Goal: Consume media (video, audio): Consume media (video, audio)

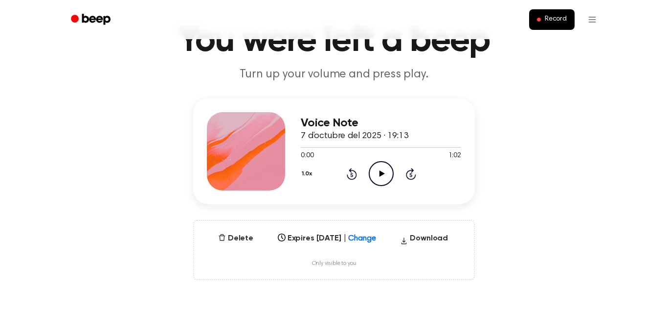
scroll to position [57, 0]
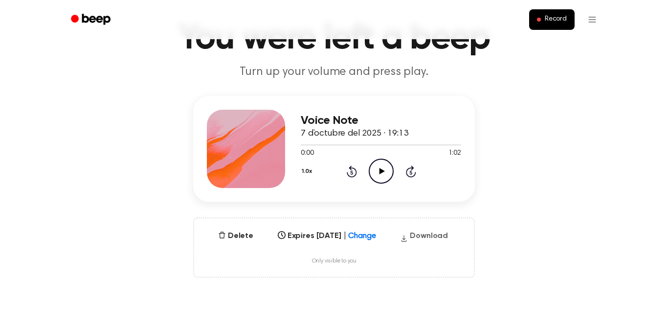
click at [426, 234] on button "Download" at bounding box center [424, 238] width 56 height 16
click at [354, 235] on div "Select..." at bounding box center [306, 233] width 106 height 14
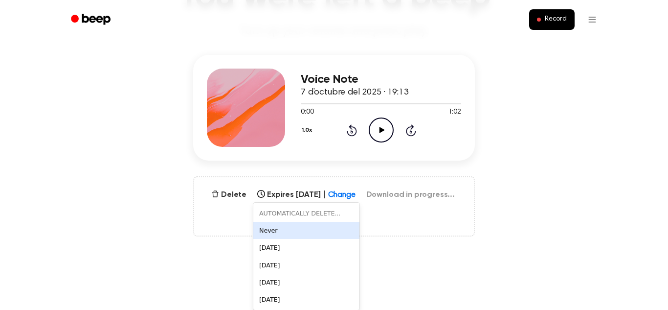
scroll to position [102, 0]
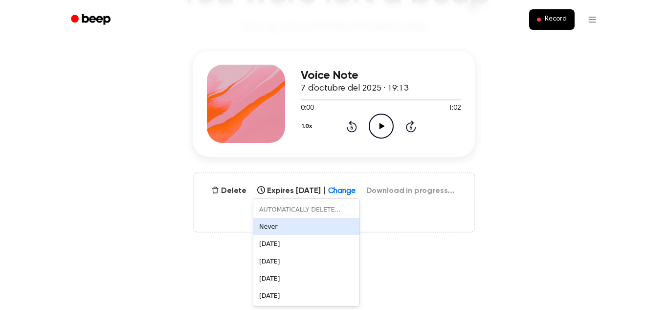
click at [278, 223] on div "Never" at bounding box center [306, 226] width 106 height 17
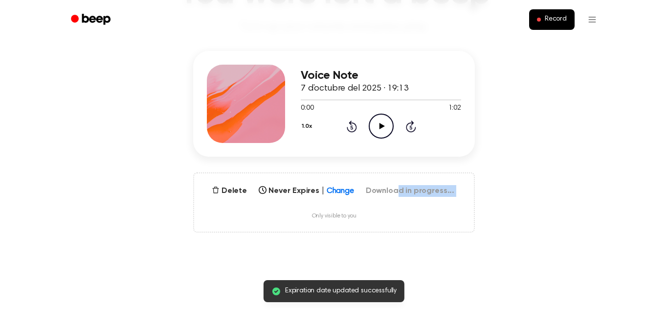
drag, startPoint x: 401, startPoint y: 183, endPoint x: 316, endPoint y: 209, distance: 88.8
click at [316, 209] on div "Delete Never Expires | Change Never Download in progress... Only visible to you" at bounding box center [334, 202] width 282 height 60
click at [557, 21] on span "Record" at bounding box center [556, 19] width 22 height 9
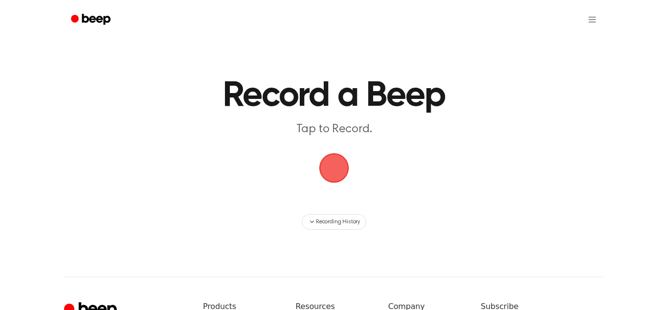
scroll to position [102, 0]
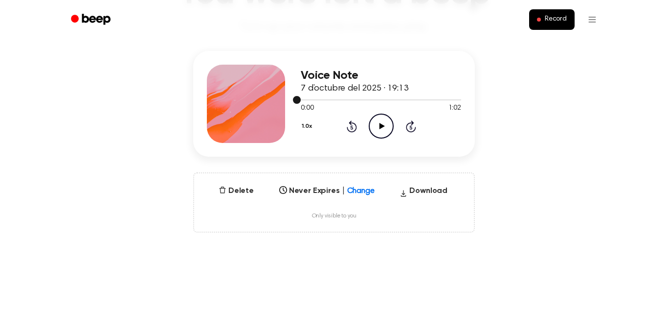
click at [354, 127] on icon "Rewind 5 seconds" at bounding box center [351, 126] width 11 height 13
click at [328, 89] on span "7 d’octubre del 2025 · 19:13" at bounding box center [355, 88] width 108 height 9
click at [337, 165] on div "Voice Note 7 d’octubre del 2025 · 19:13 0:00 1:02 Your browser does not support…" at bounding box center [334, 141] width 644 height 181
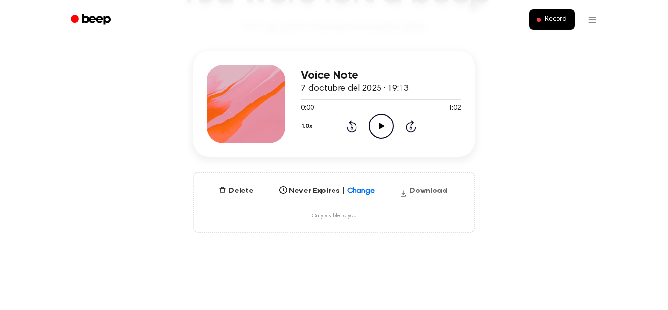
click at [432, 190] on button "Download" at bounding box center [424, 193] width 56 height 16
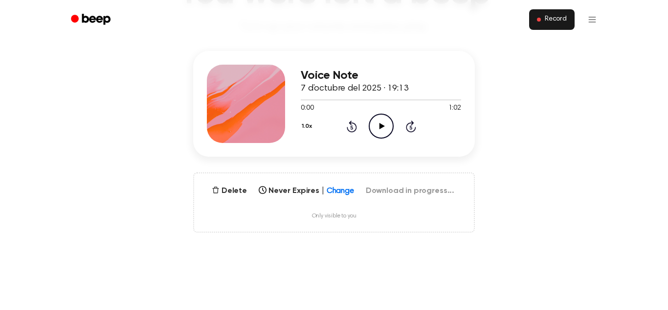
click at [550, 28] on button "Record" at bounding box center [551, 19] width 45 height 21
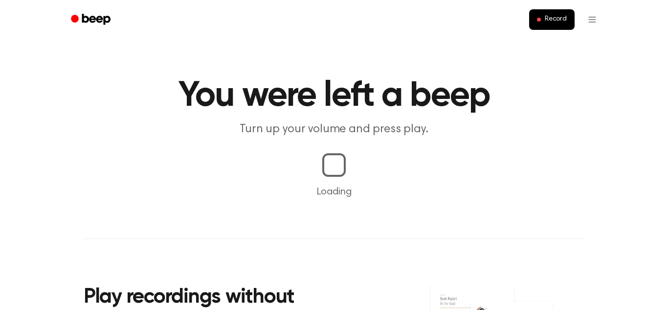
scroll to position [102, 0]
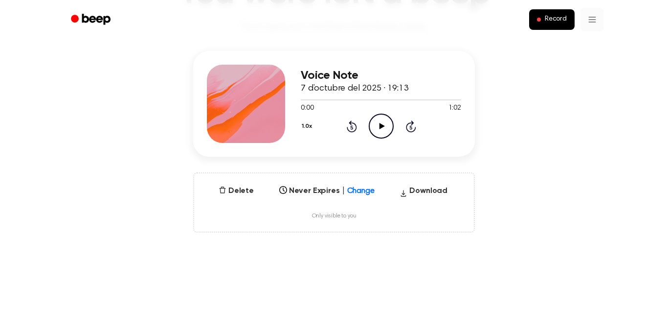
click at [588, 21] on html "Record You were left a beep Turn up your volume and press play. Voice Note 7 d’…" at bounding box center [334, 307] width 668 height 818
click at [587, 111] on html "Record You were left a beep Turn up your volume and press play. Voice Note 7 d’…" at bounding box center [334, 307] width 668 height 818
click at [425, 195] on button "Download" at bounding box center [424, 193] width 56 height 16
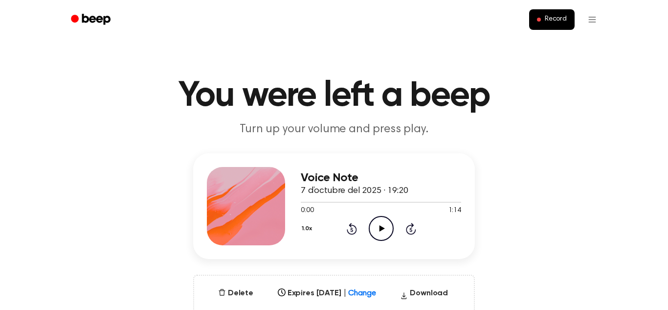
click at [378, 223] on icon "Play Audio" at bounding box center [381, 228] width 25 height 25
drag, startPoint x: 299, startPoint y: 201, endPoint x: 308, endPoint y: 201, distance: 8.8
click at [308, 201] on div at bounding box center [381, 202] width 160 height 8
click at [367, 226] on div "1.0x Rewind 5 seconds Pause Audio Skip 5 seconds" at bounding box center [381, 228] width 160 height 25
click at [372, 228] on icon "Pause Audio" at bounding box center [381, 228] width 25 height 25
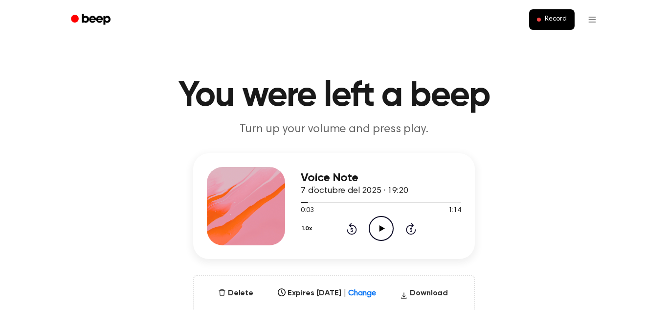
click at [376, 229] on icon "Play Audio" at bounding box center [381, 228] width 25 height 25
drag, startPoint x: 307, startPoint y: 201, endPoint x: 343, endPoint y: 202, distance: 36.2
click at [343, 202] on div at bounding box center [381, 202] width 160 height 8
click at [332, 201] on div at bounding box center [381, 202] width 160 height 8
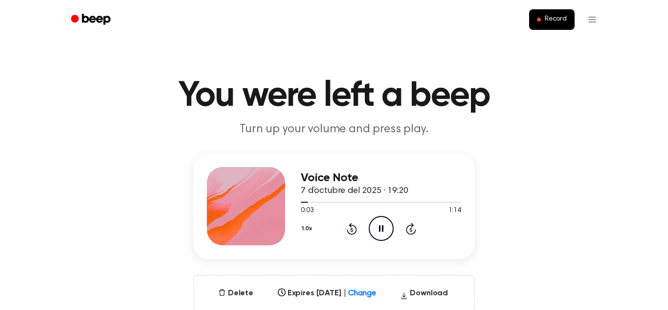
click at [418, 223] on div "1.0x Rewind 5 seconds Pause Audio Skip 5 seconds" at bounding box center [381, 228] width 160 height 25
click at [409, 227] on icon "Skip 5 seconds" at bounding box center [410, 228] width 11 height 13
click at [381, 223] on icon "Pause Audio" at bounding box center [381, 228] width 25 height 25
click at [370, 220] on icon "Play Audio" at bounding box center [381, 228] width 25 height 25
drag, startPoint x: 317, startPoint y: 200, endPoint x: 341, endPoint y: 200, distance: 24.5
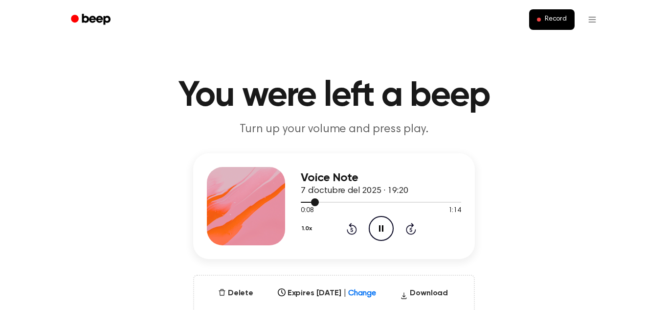
click at [341, 200] on div at bounding box center [381, 202] width 160 height 8
click at [531, 165] on div "Voice Note 7 d’octubre del 2025 · 19:20 0:08 1:14 Your browser does not support…" at bounding box center [334, 243] width 644 height 181
